Goal: Complete application form: Complete application form

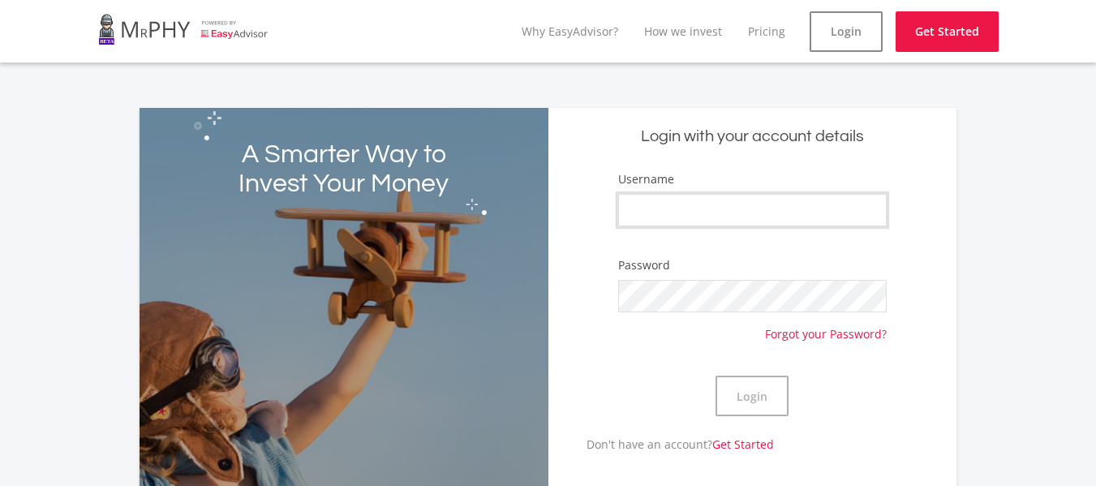
click at [736, 222] on input "Username" at bounding box center [752, 210] width 269 height 32
type input "Oyan"
click at [732, 389] on button "Login" at bounding box center [751, 396] width 73 height 41
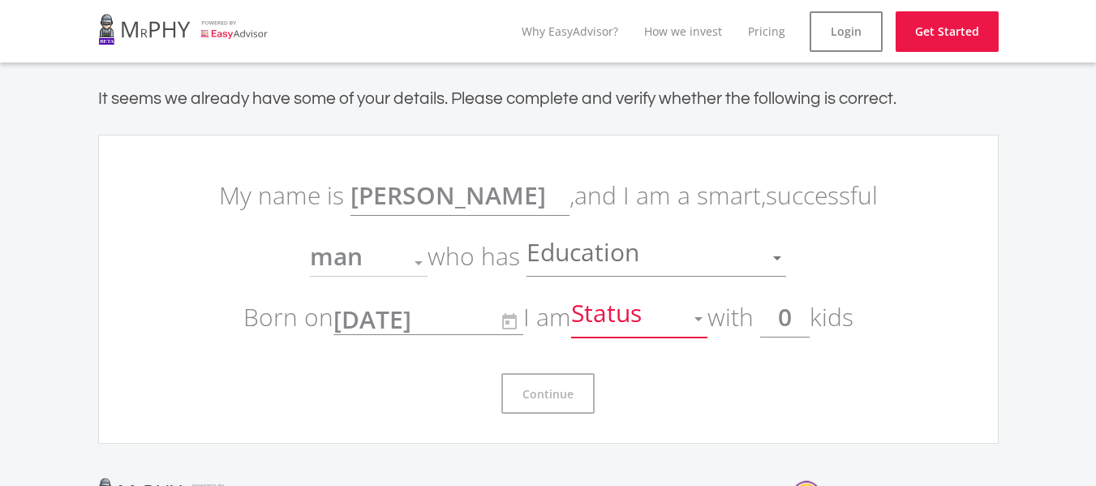
click at [702, 320] on div at bounding box center [698, 319] width 8 height 4
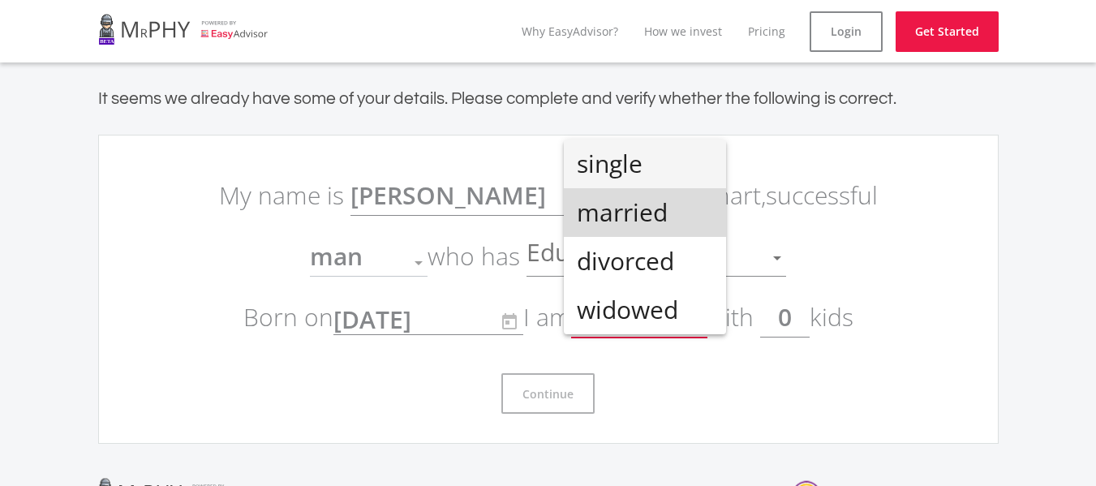
click at [669, 213] on span "married" at bounding box center [645, 212] width 136 height 49
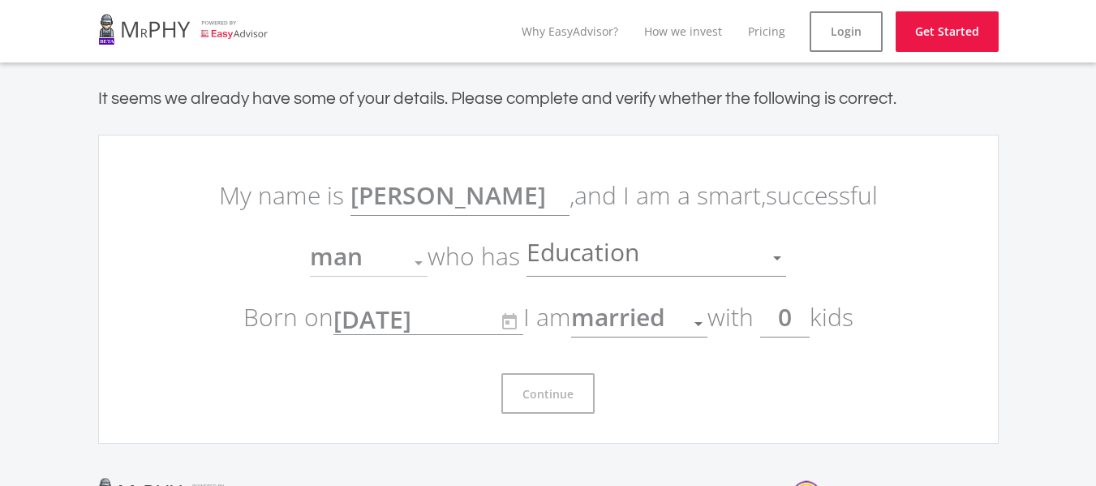
click at [804, 316] on input "0" at bounding box center [784, 317] width 49 height 41
type input "3"
click at [777, 257] on div at bounding box center [777, 258] width 8 height 4
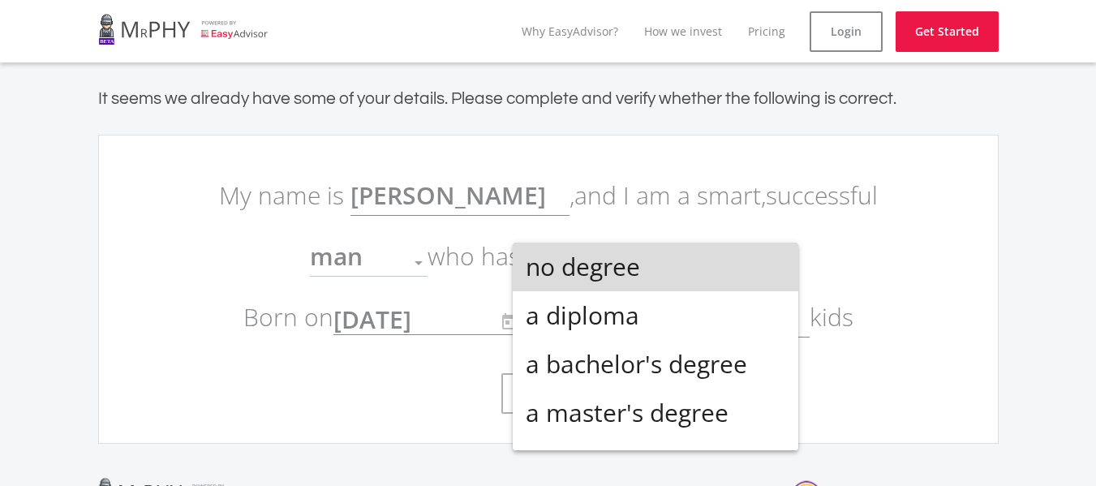
click at [703, 262] on span "no degree" at bounding box center [656, 267] width 260 height 49
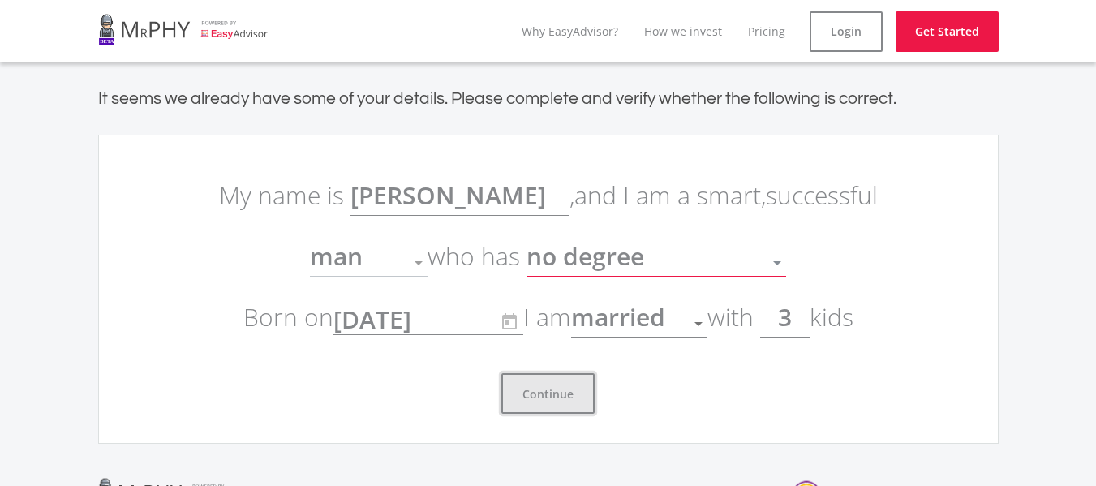
click at [539, 398] on button "Continue" at bounding box center [547, 393] width 93 height 41
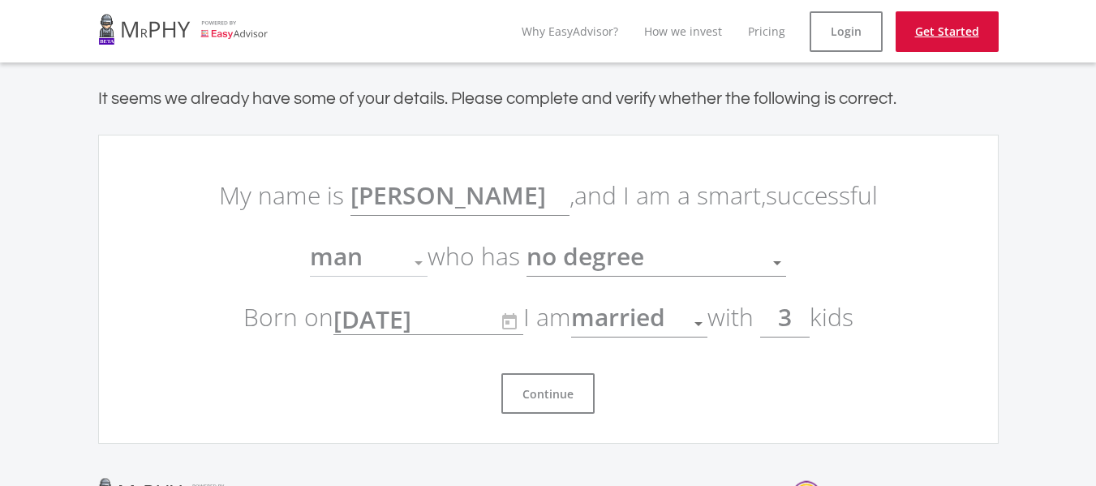
click at [925, 32] on link "Get Started" at bounding box center [946, 31] width 103 height 41
